Goal: Task Accomplishment & Management: Manage account settings

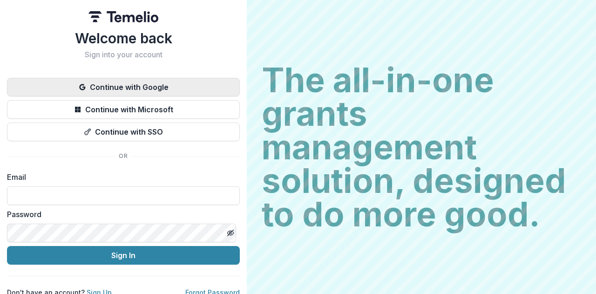
click at [202, 85] on button "Continue with Google" at bounding box center [123, 87] width 233 height 19
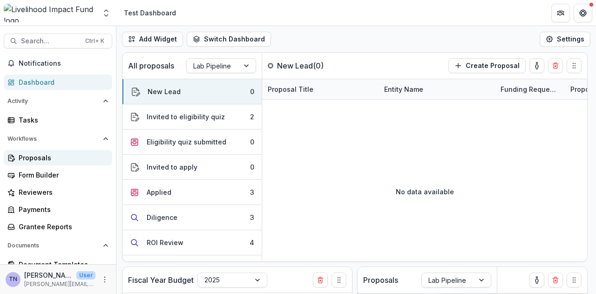
click at [77, 157] on div "Proposals" at bounding box center [62, 158] width 86 height 10
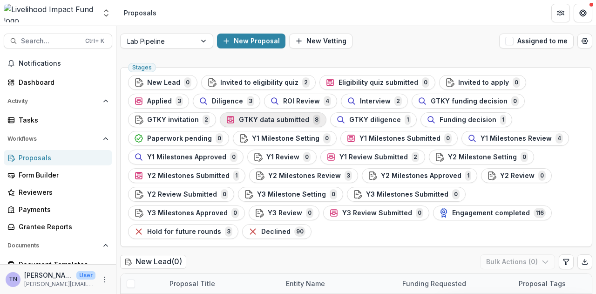
click at [239, 121] on span "GTKY data submitted" at bounding box center [274, 120] width 70 height 8
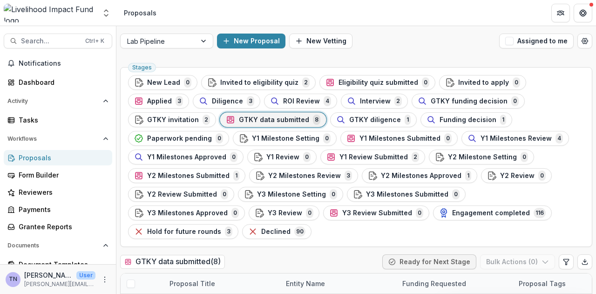
scroll to position [132, 0]
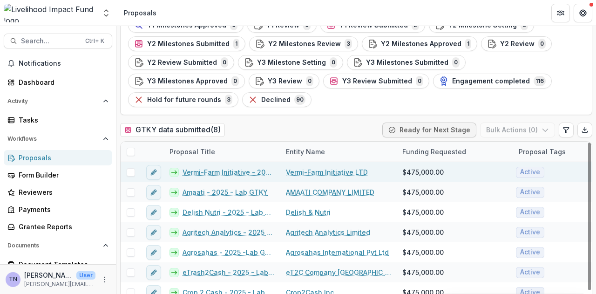
click at [248, 167] on link "Vermi-Farm Initiative - 2025 - Lab GTKY" at bounding box center [229, 172] width 92 height 10
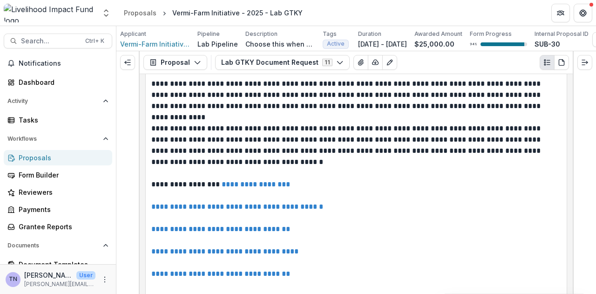
scroll to position [3152, 0]
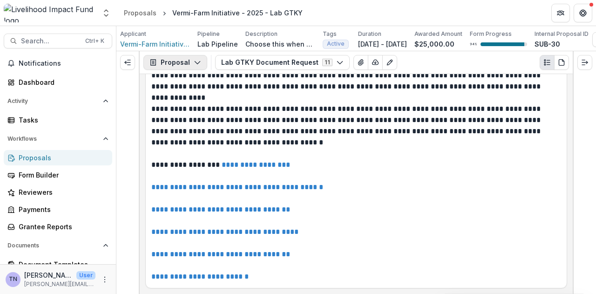
click at [194, 66] on icon "button" at bounding box center [197, 62] width 7 height 7
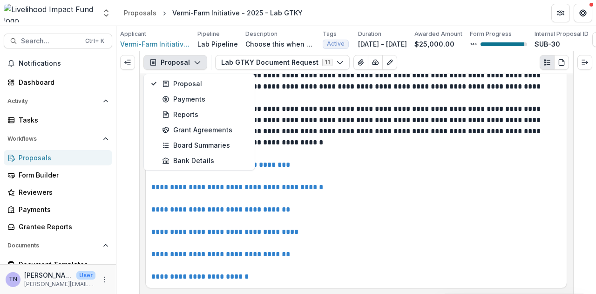
click at [194, 66] on icon "button" at bounding box center [197, 62] width 7 height 7
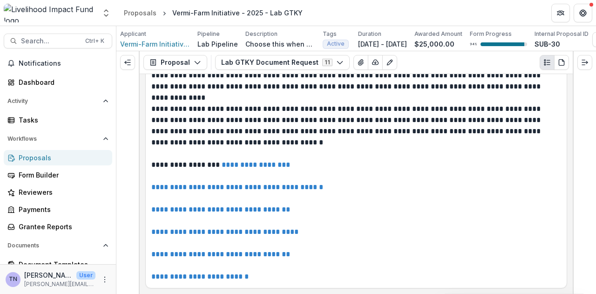
click at [83, 158] on div "Proposals" at bounding box center [62, 158] width 86 height 10
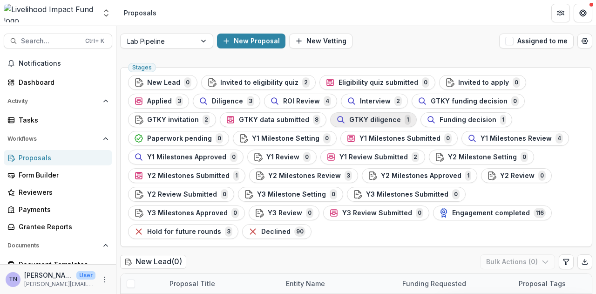
click at [349, 119] on span "GTKY diligence" at bounding box center [375, 120] width 52 height 8
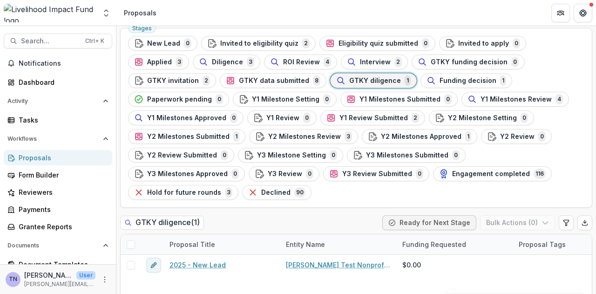
scroll to position [38, 0]
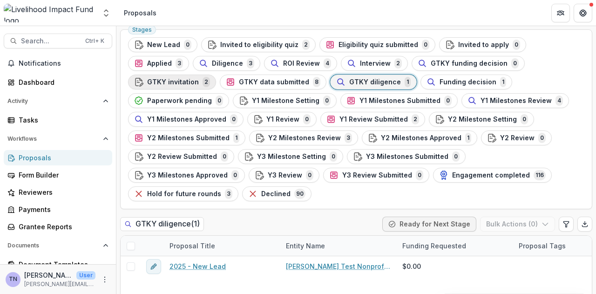
click at [199, 78] on span "GTKY invitation" at bounding box center [173, 82] width 52 height 8
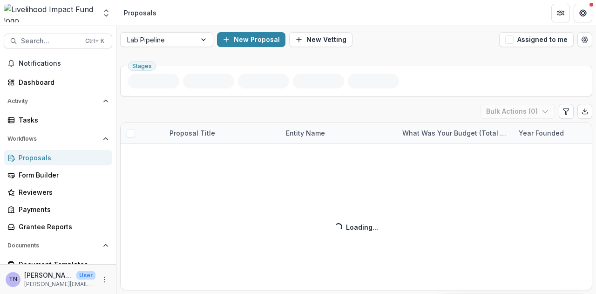
scroll to position [38, 0]
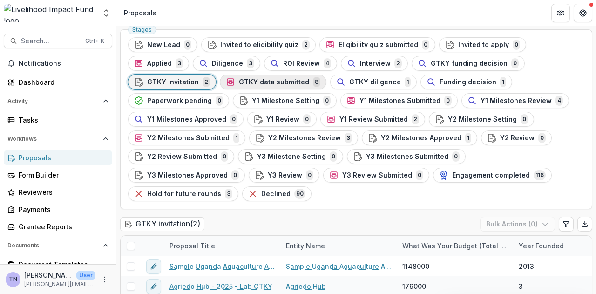
click at [239, 82] on span "GTKY data submitted" at bounding box center [274, 82] width 70 height 8
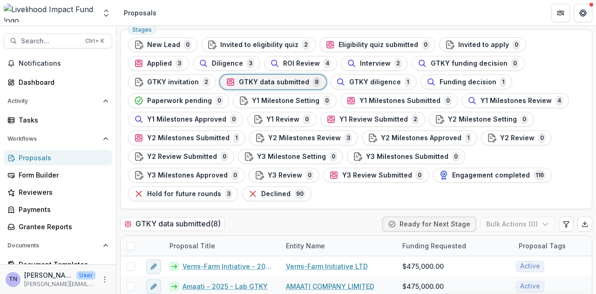
scroll to position [78, 0]
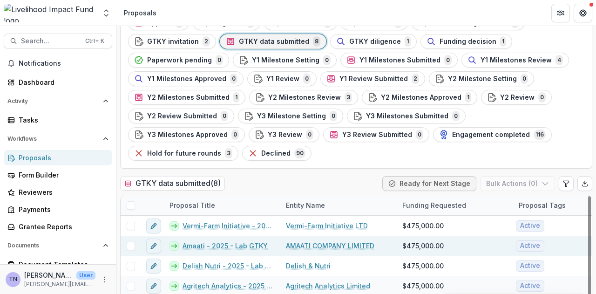
click at [226, 241] on link "Amaati - 2025 - Lab GTKY" at bounding box center [225, 246] width 85 height 10
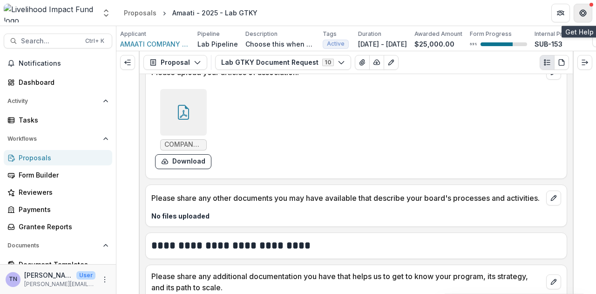
click at [582, 21] on button "Get Help" at bounding box center [583, 13] width 19 height 19
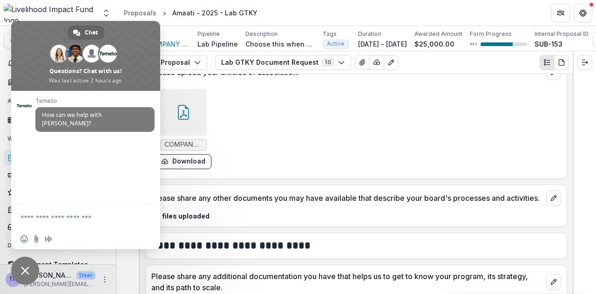
click at [353, 113] on div "COMPANY CODE-AMAATI COMPANY LTD.pdf Download" at bounding box center [291, 129] width 280 height 88
click at [349, 12] on header "Proposals Amaati - 2025 - Lab GTKY" at bounding box center [356, 13] width 480 height 26
click at [223, 110] on div "COMPANY CODE-AMAATI COMPANY LTD.pdf Download" at bounding box center [291, 129] width 280 height 88
click at [44, 26] on span at bounding box center [85, 56] width 149 height 70
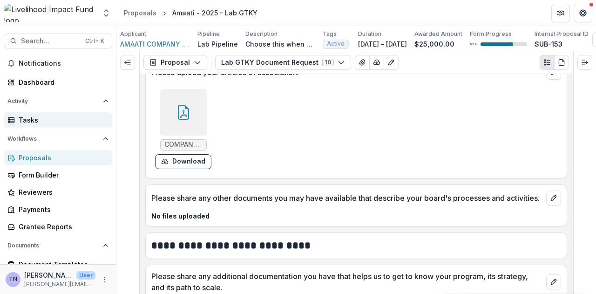
click at [60, 121] on div "Tasks" at bounding box center [62, 120] width 86 height 10
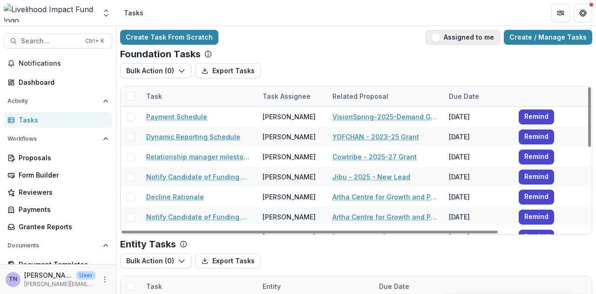
click at [470, 36] on button "Assigned to me" at bounding box center [463, 37] width 75 height 15
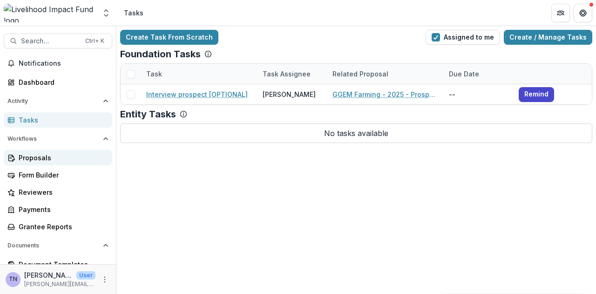
click at [40, 158] on div "Proposals" at bounding box center [62, 158] width 86 height 10
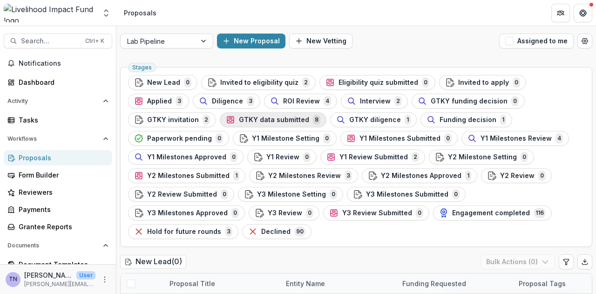
click at [239, 117] on span "GTKY data submitted" at bounding box center [274, 120] width 70 height 8
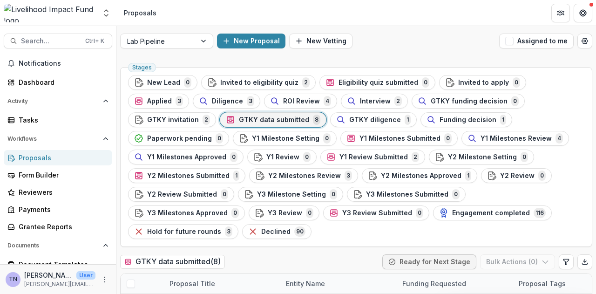
drag, startPoint x: 593, startPoint y: 78, endPoint x: 596, endPoint y: 98, distance: 20.2
click at [596, 98] on div "Lab Pipeline New Proposal New Vetting Assigned to me Stages New Lead 0 Invited …" at bounding box center [356, 160] width 480 height 268
click at [421, 254] on button "Ready for Next Stage" at bounding box center [430, 261] width 94 height 15
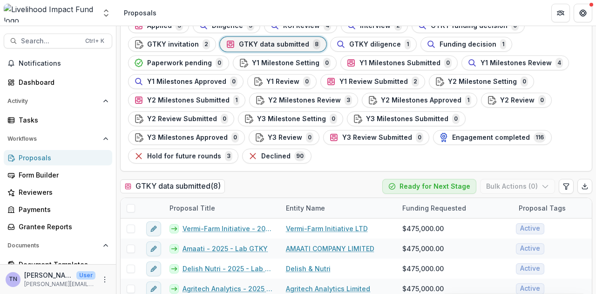
scroll to position [131, 0]
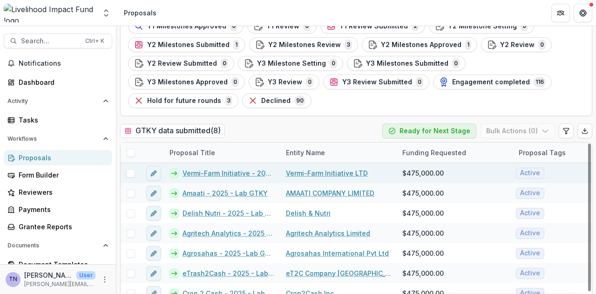
click at [132, 169] on span at bounding box center [131, 173] width 8 height 8
click at [132, 171] on polyline at bounding box center [131, 173] width 4 height 4
